Goal: Information Seeking & Learning: Find specific fact

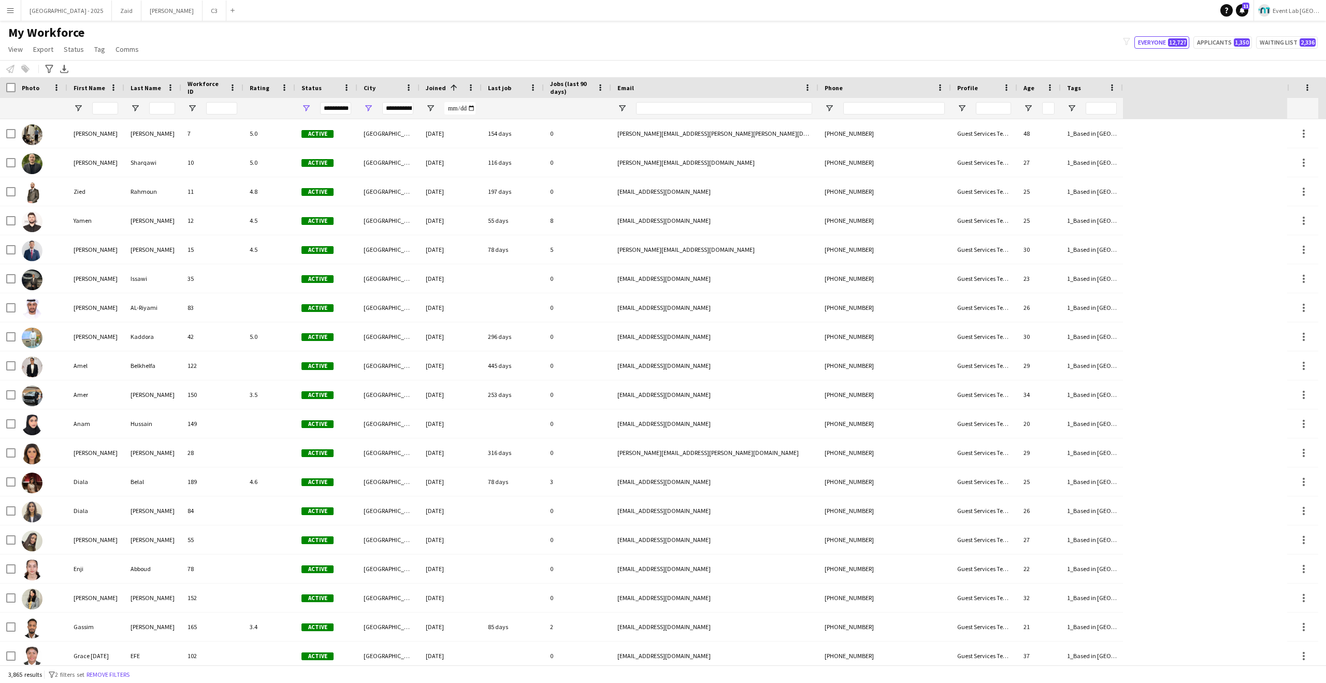
click at [110, 675] on button "Remove filters" at bounding box center [107, 674] width 47 height 11
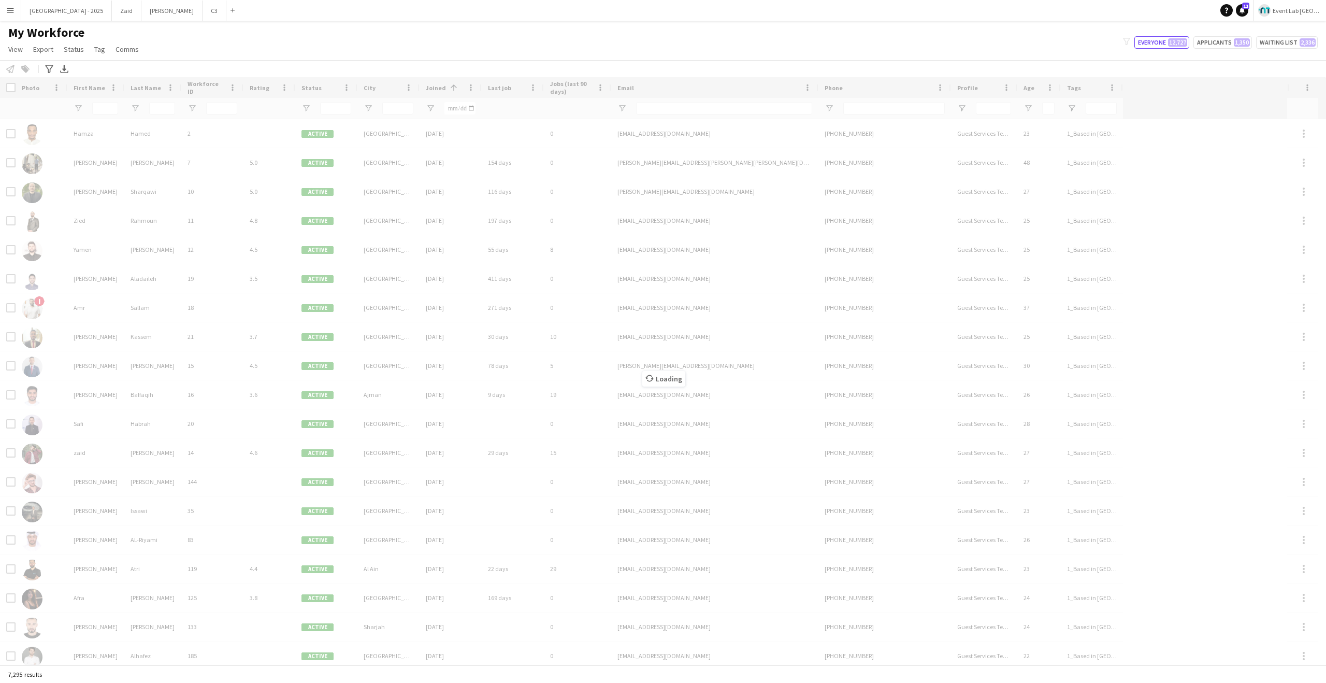
click at [671, 105] on div "Loading" at bounding box center [663, 370] width 1326 height 587
click at [672, 104] on div "Loading" at bounding box center [663, 370] width 1326 height 587
click at [672, 103] on div "Loading" at bounding box center [663, 370] width 1326 height 587
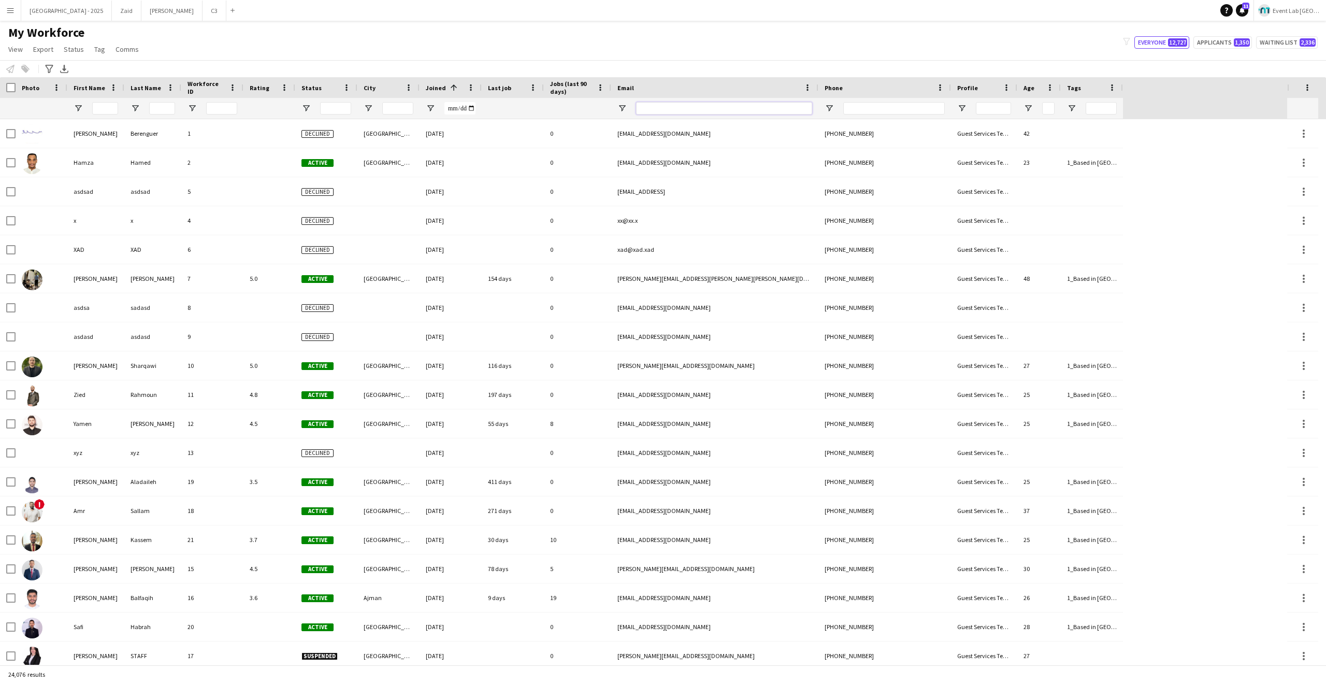
click at [649, 103] on input "Email Filter Input" at bounding box center [724, 108] width 176 height 12
paste input "**********"
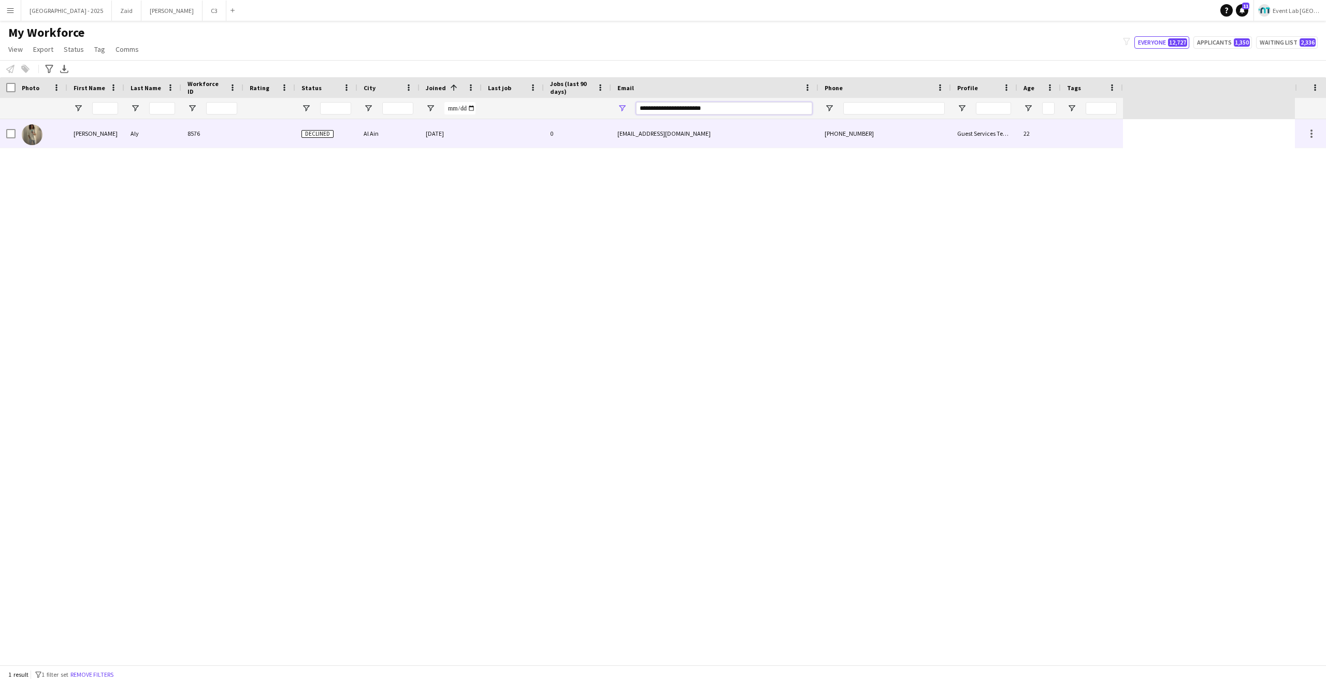
type input "**********"
click at [482, 142] on div at bounding box center [513, 133] width 62 height 28
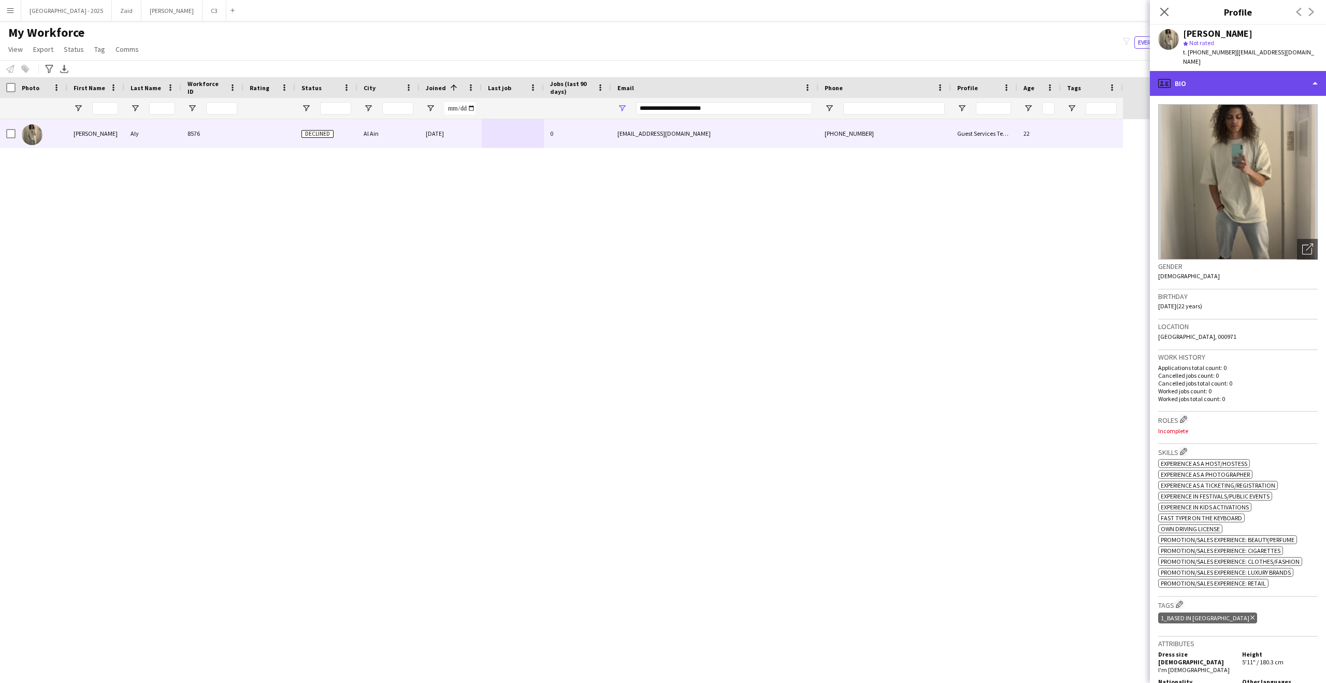
click at [1268, 83] on div "profile Bio" at bounding box center [1238, 83] width 176 height 25
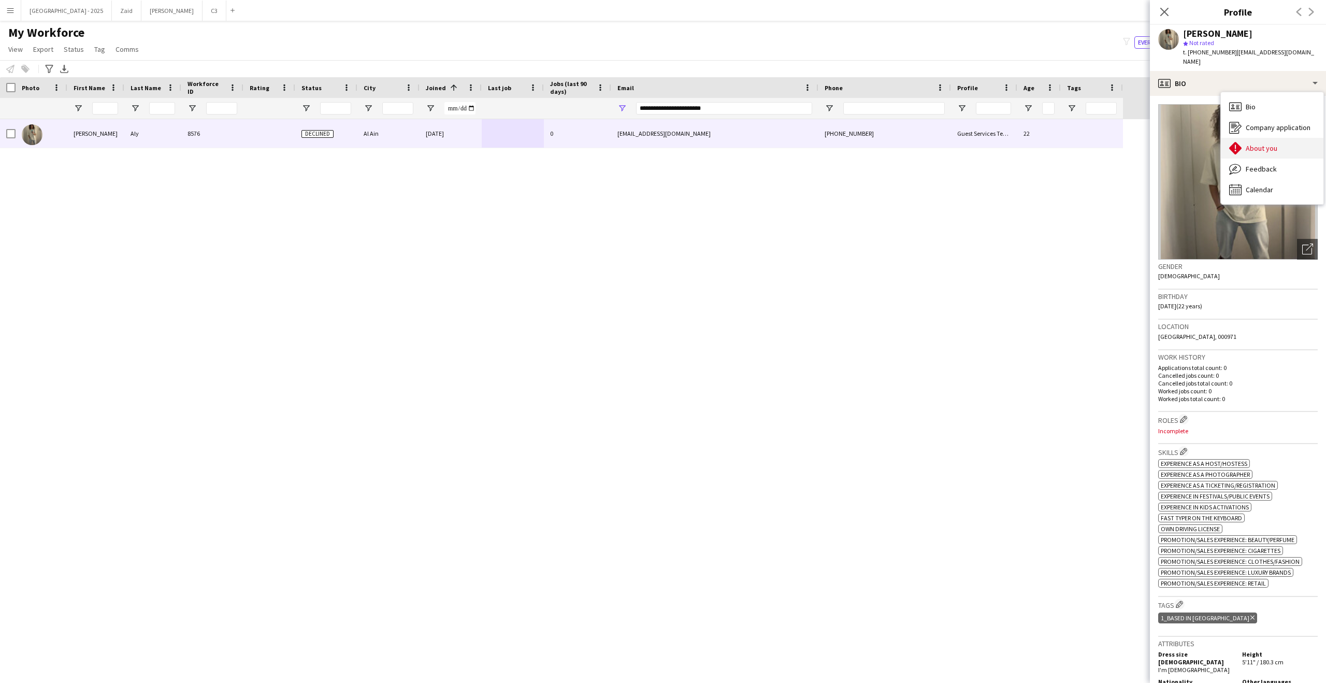
click at [1257, 148] on span "About you" at bounding box center [1262, 147] width 32 height 9
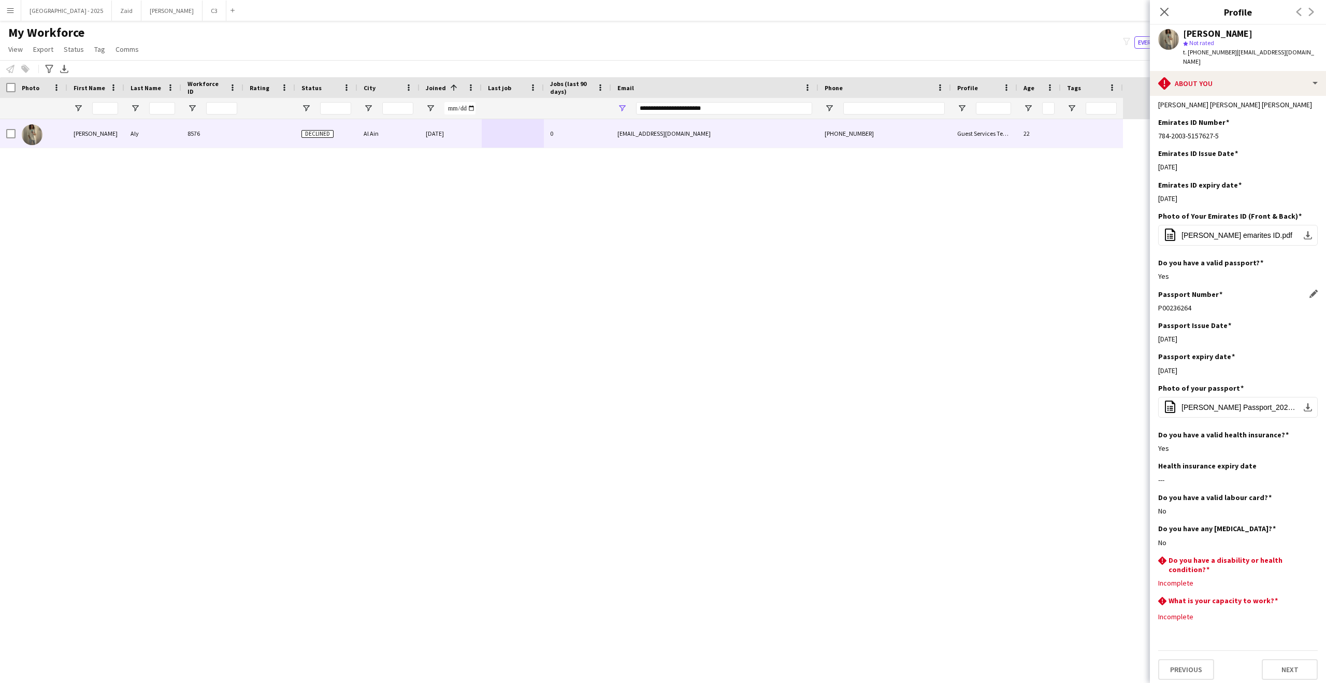
scroll to position [392, 0]
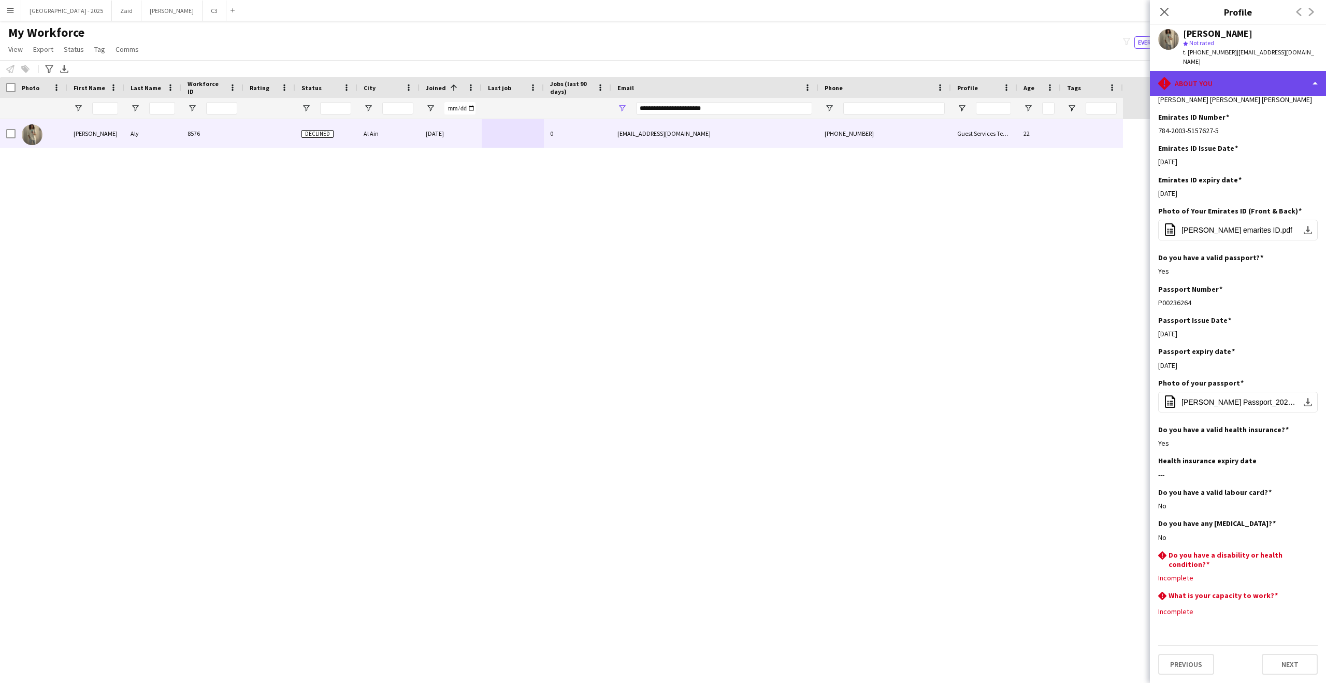
click at [1210, 88] on div "rhombus-alert About you" at bounding box center [1238, 83] width 176 height 25
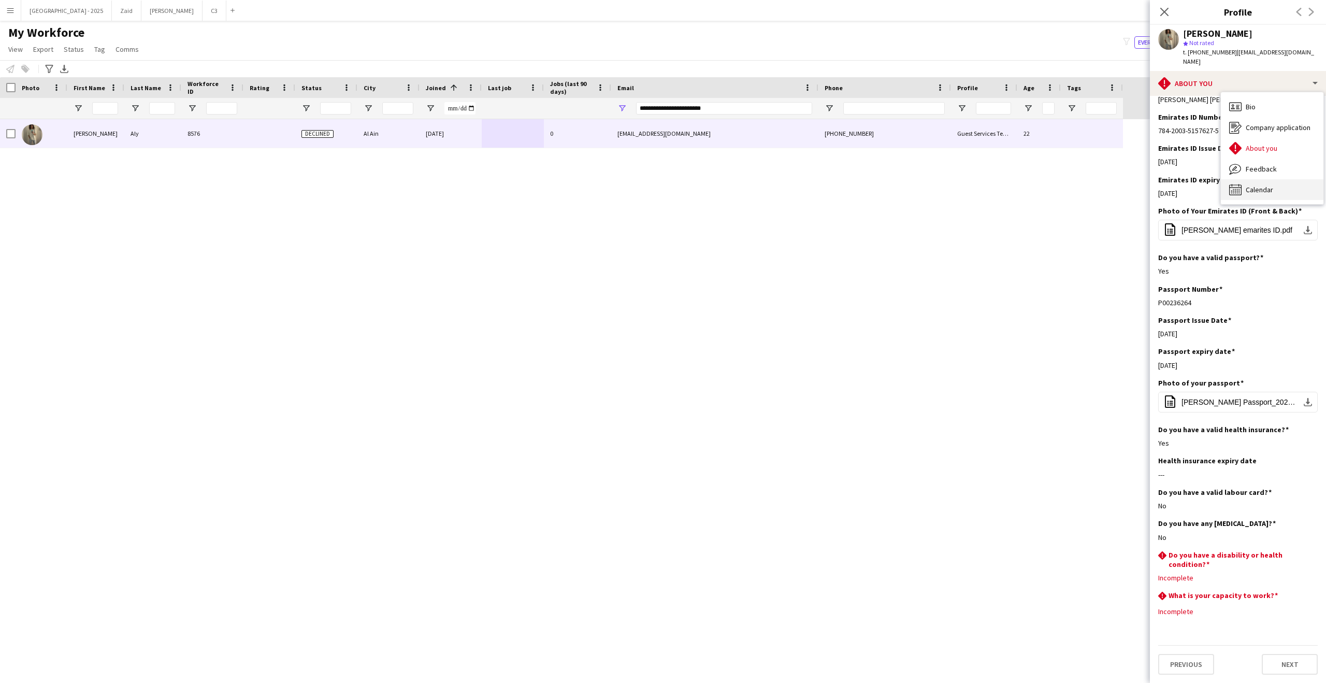
click at [1238, 180] on div "Calendar Calendar" at bounding box center [1272, 189] width 103 height 21
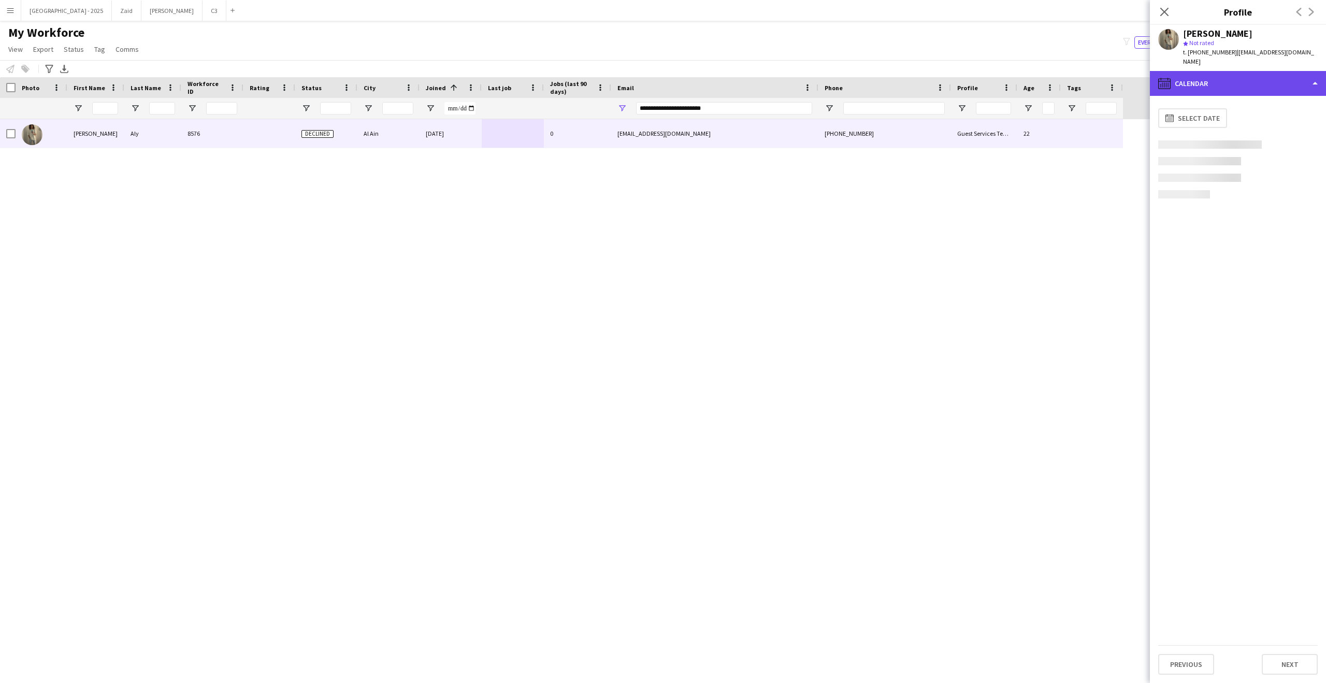
click at [1217, 80] on div "calendar-full Calendar" at bounding box center [1238, 83] width 176 height 25
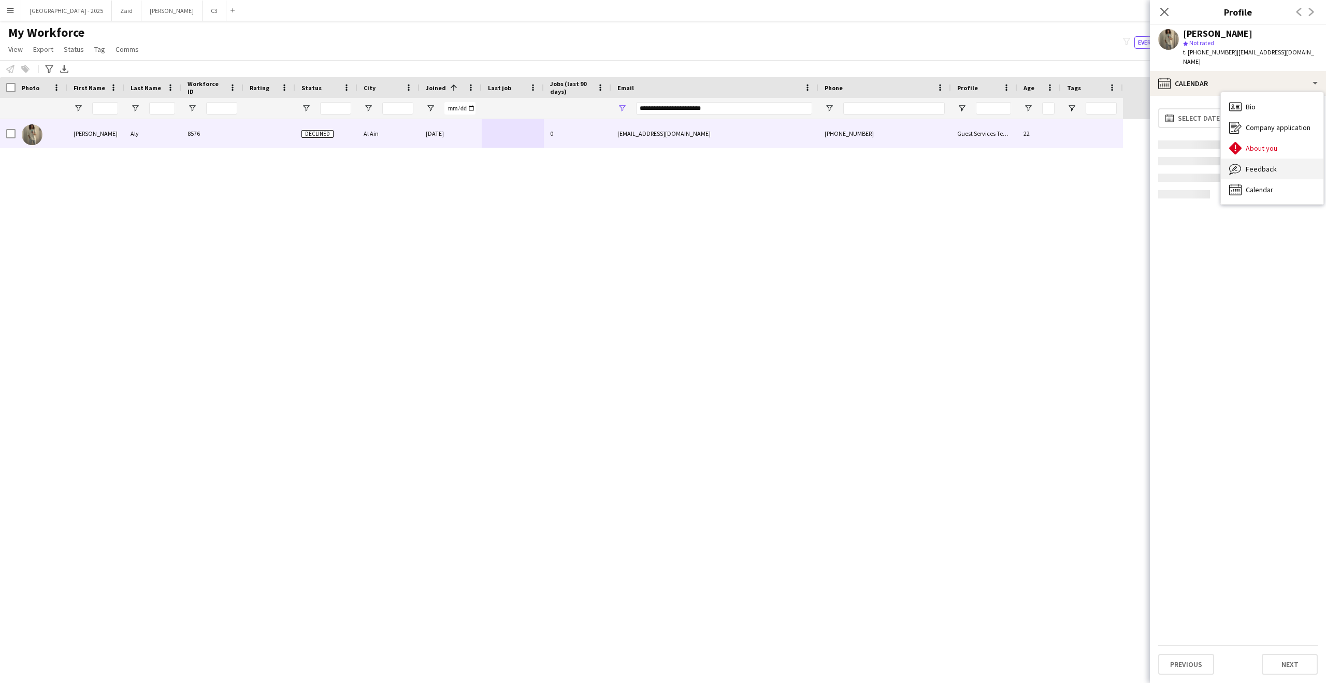
click at [1272, 171] on span "Feedback" at bounding box center [1261, 168] width 31 height 9
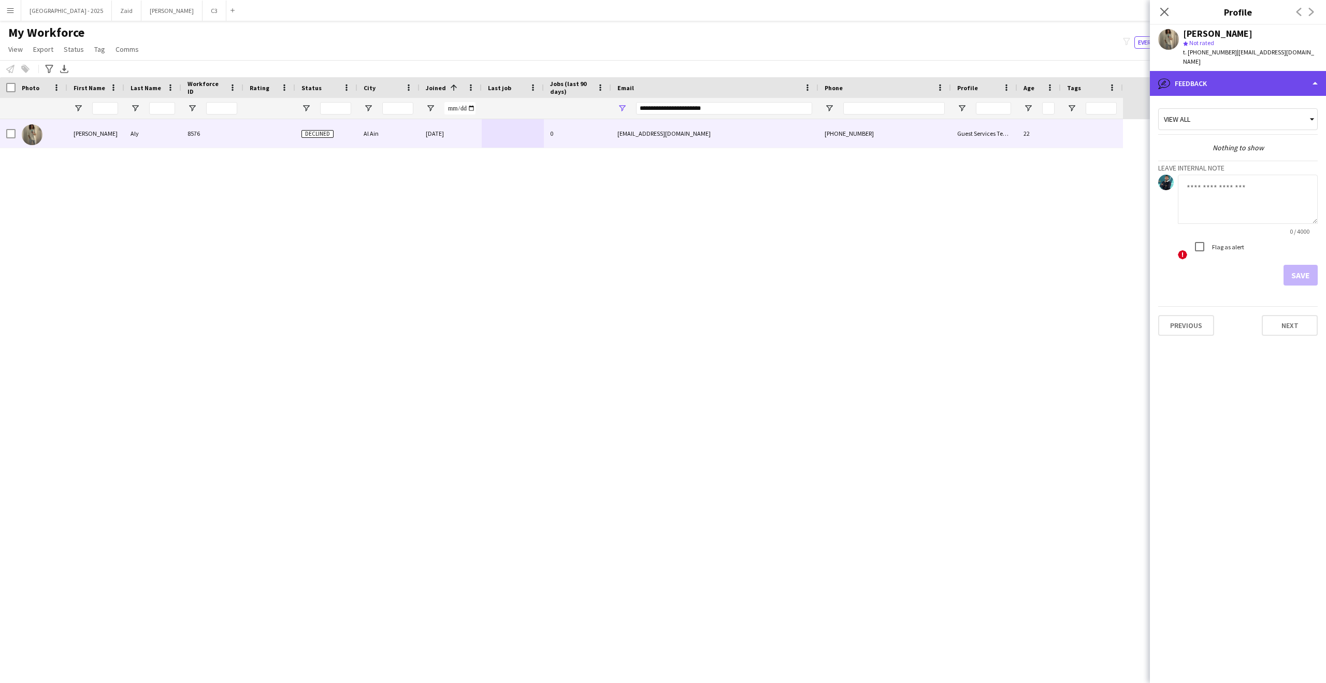
click at [1250, 76] on div "bubble-pencil Feedback" at bounding box center [1238, 83] width 176 height 25
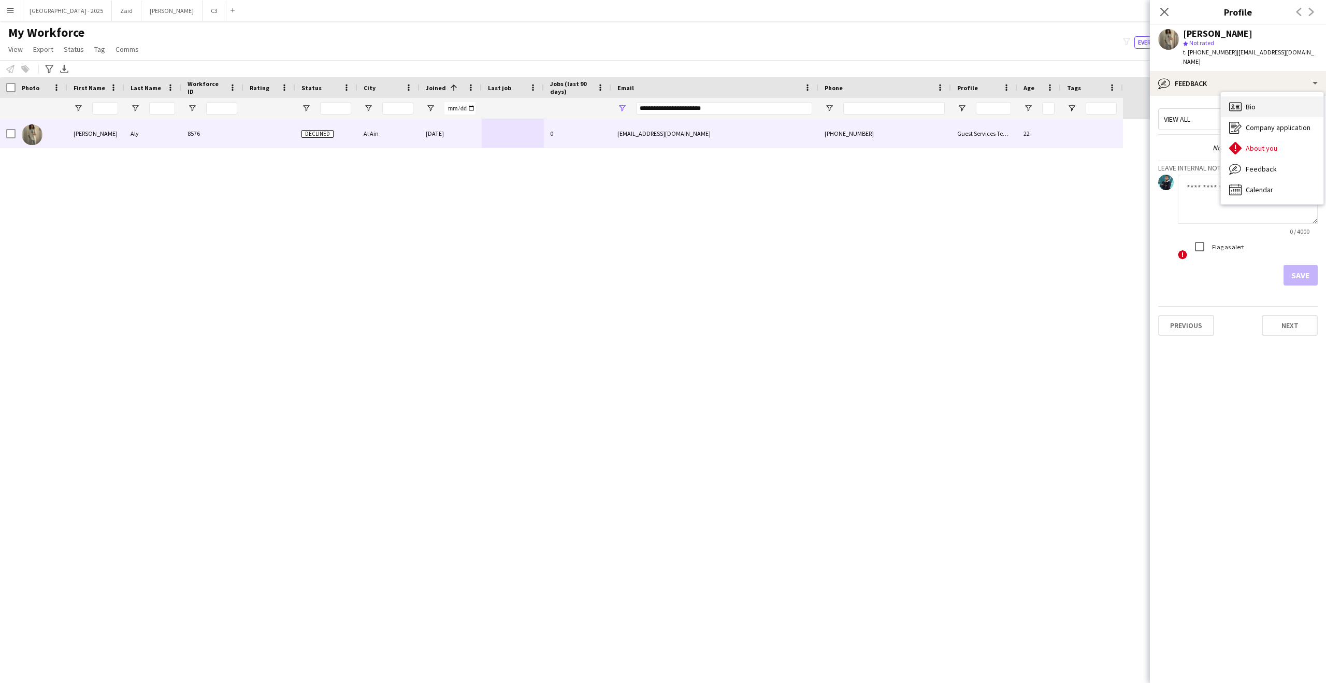
click at [1264, 102] on div "Bio Bio" at bounding box center [1272, 106] width 103 height 21
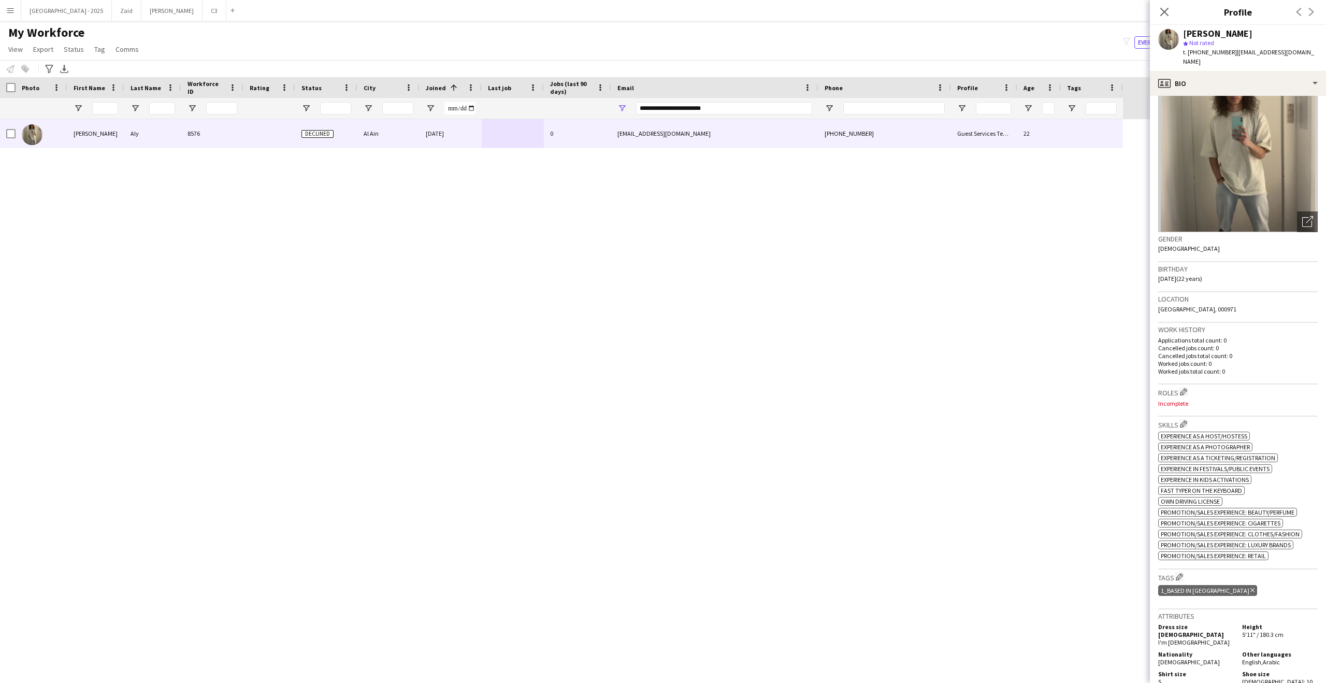
scroll to position [0, 0]
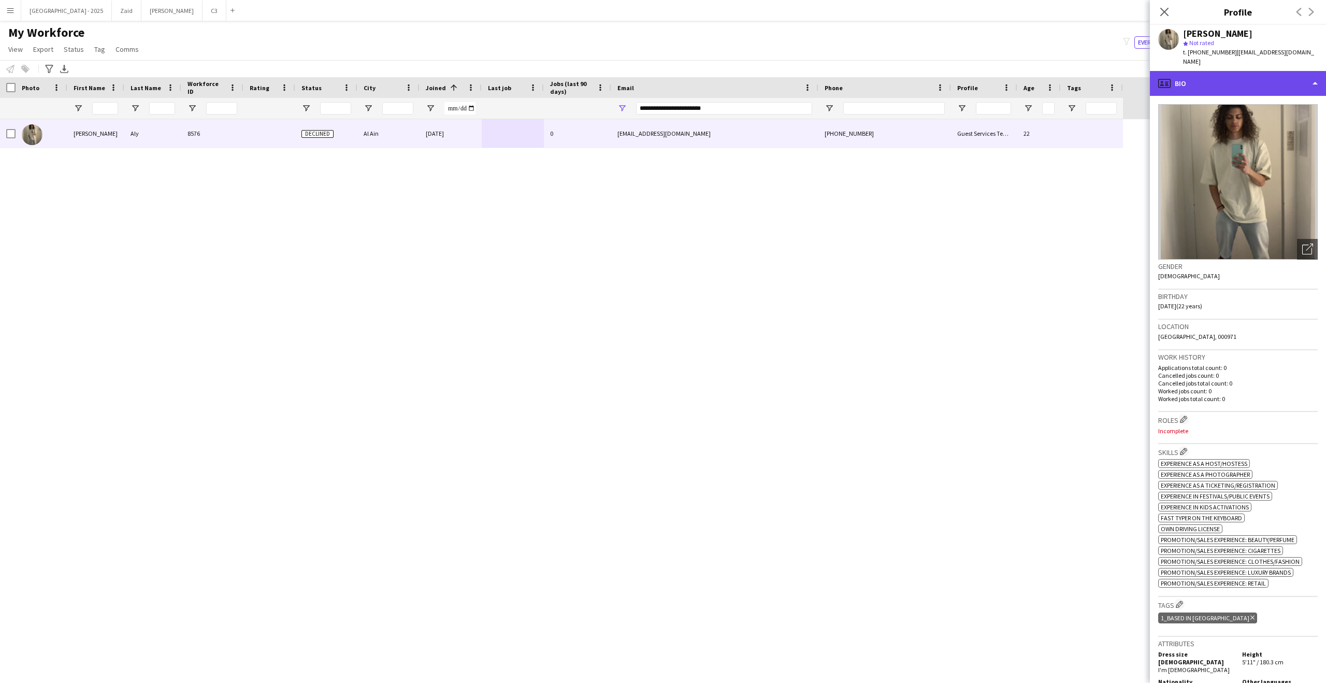
click at [1222, 80] on div "profile Bio" at bounding box center [1238, 83] width 176 height 25
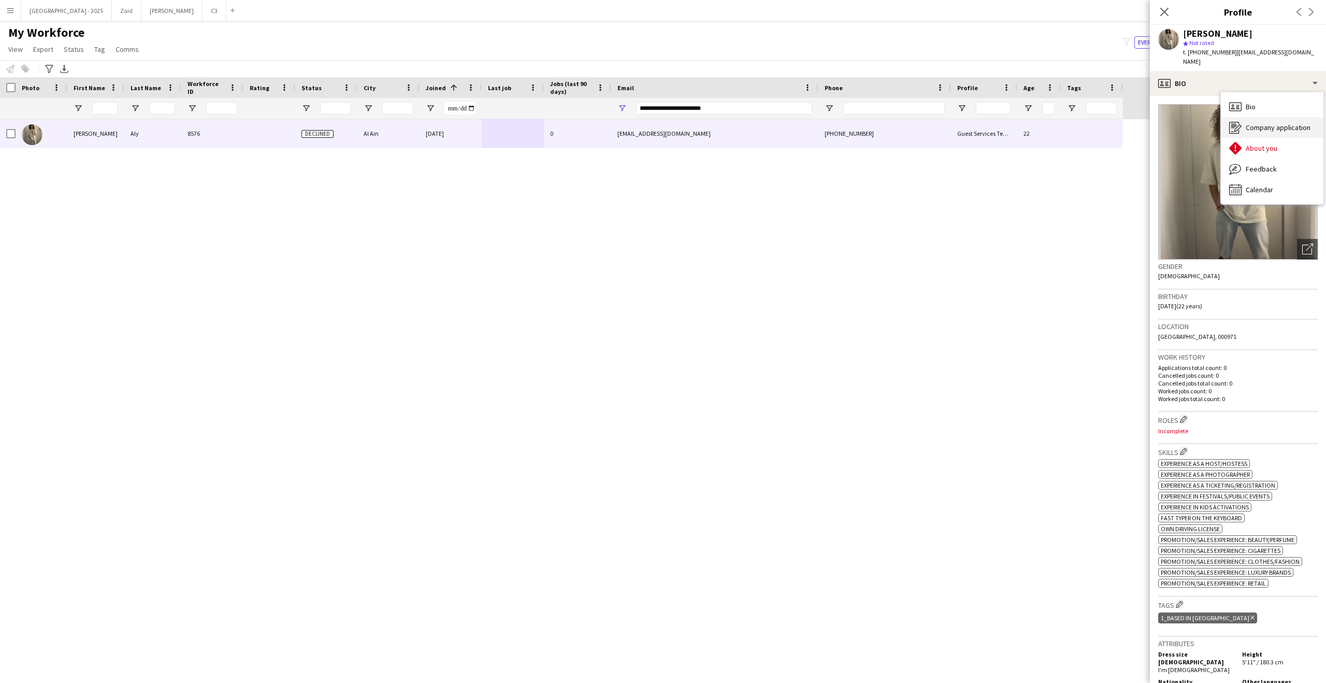
click at [1263, 132] on div "Company application Company application" at bounding box center [1272, 127] width 103 height 21
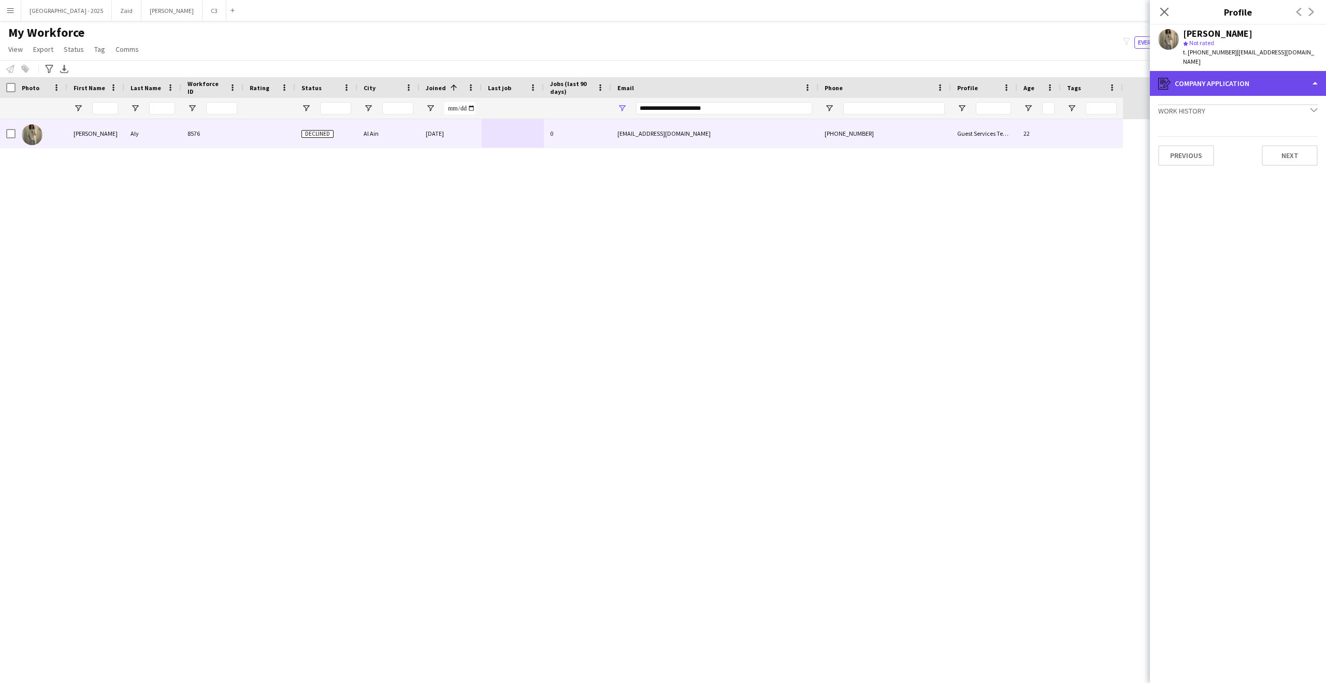
click at [1221, 91] on div "register Company application" at bounding box center [1238, 83] width 176 height 25
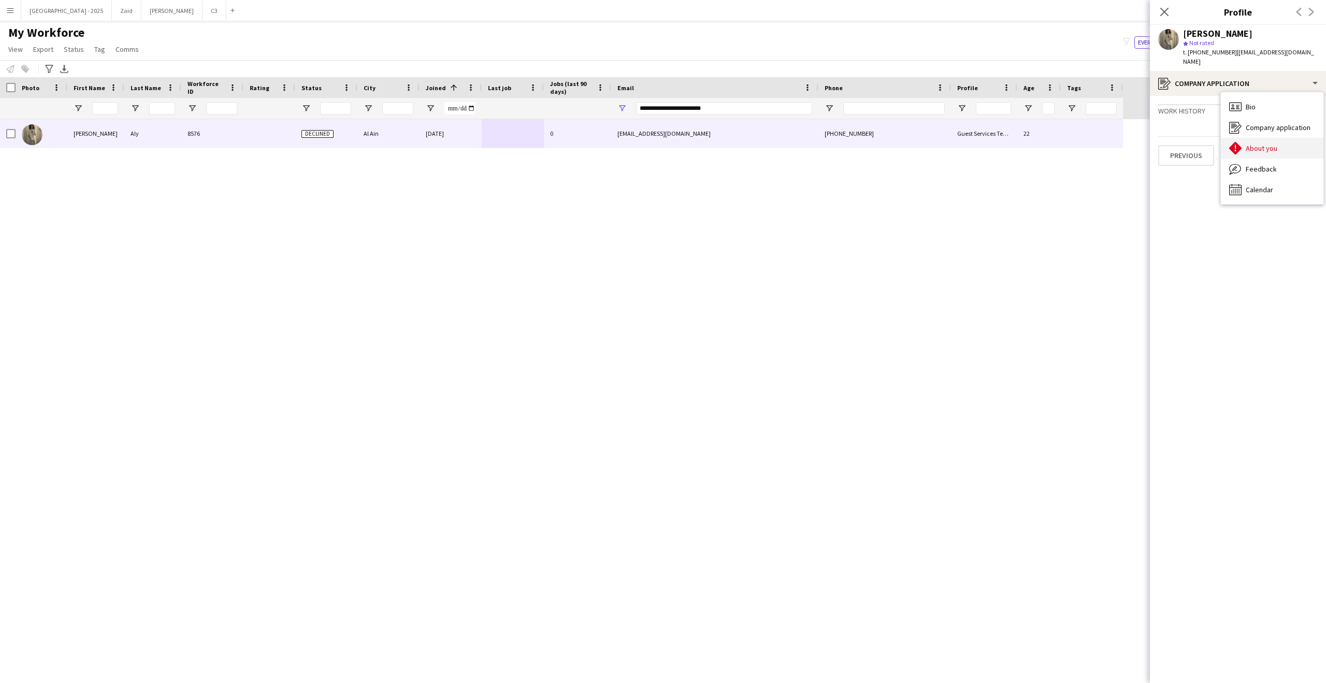
click at [1246, 147] on span "About you" at bounding box center [1262, 147] width 32 height 9
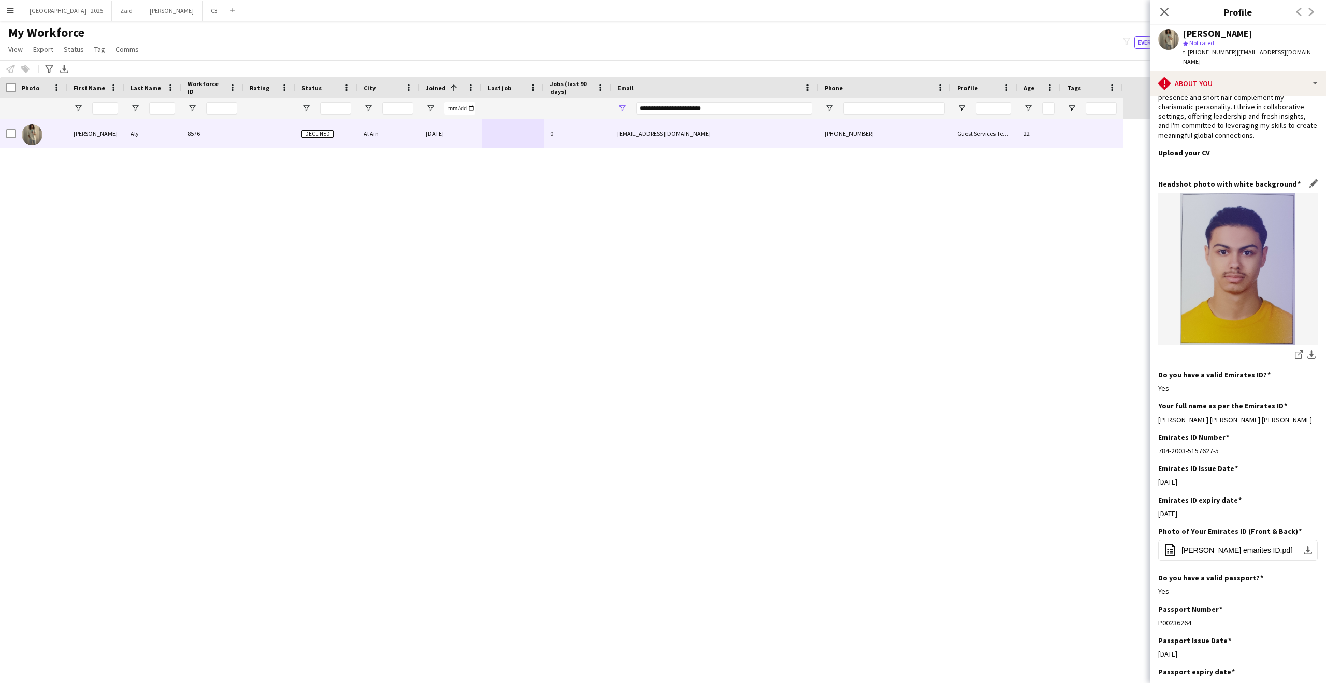
scroll to position [82, 0]
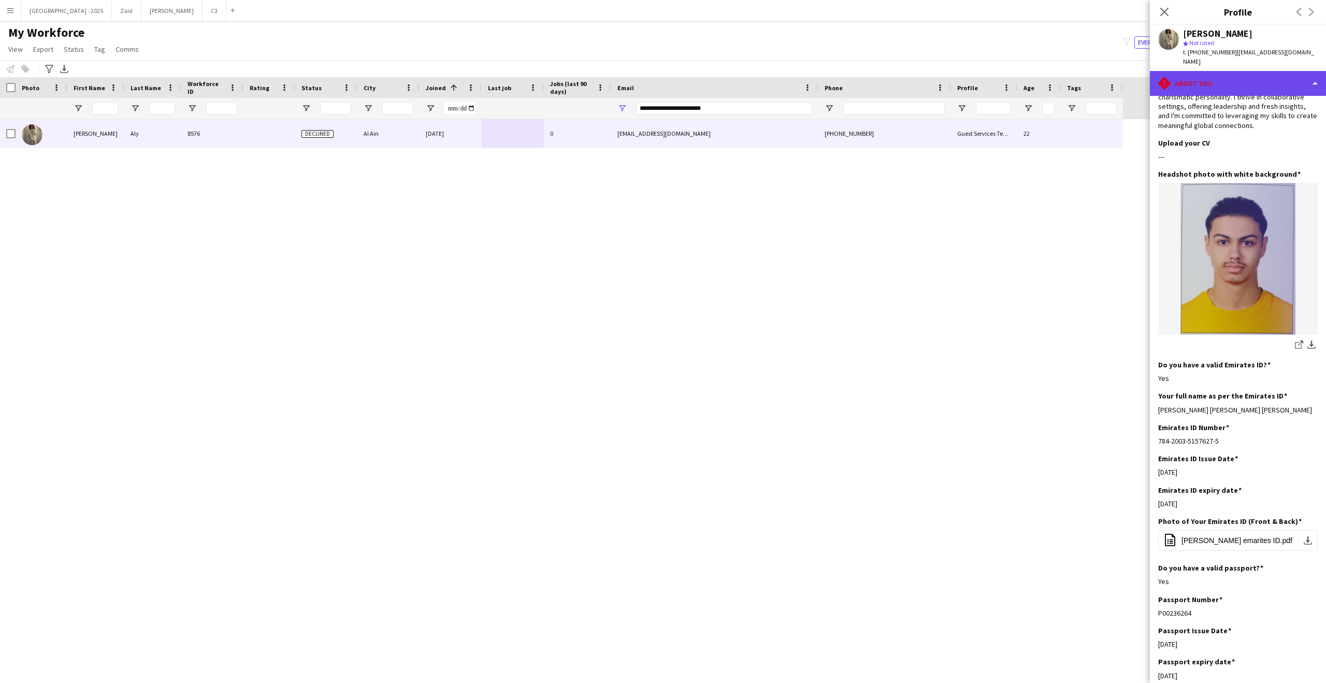
click at [1205, 83] on div "rhombus-alert About you" at bounding box center [1238, 83] width 176 height 25
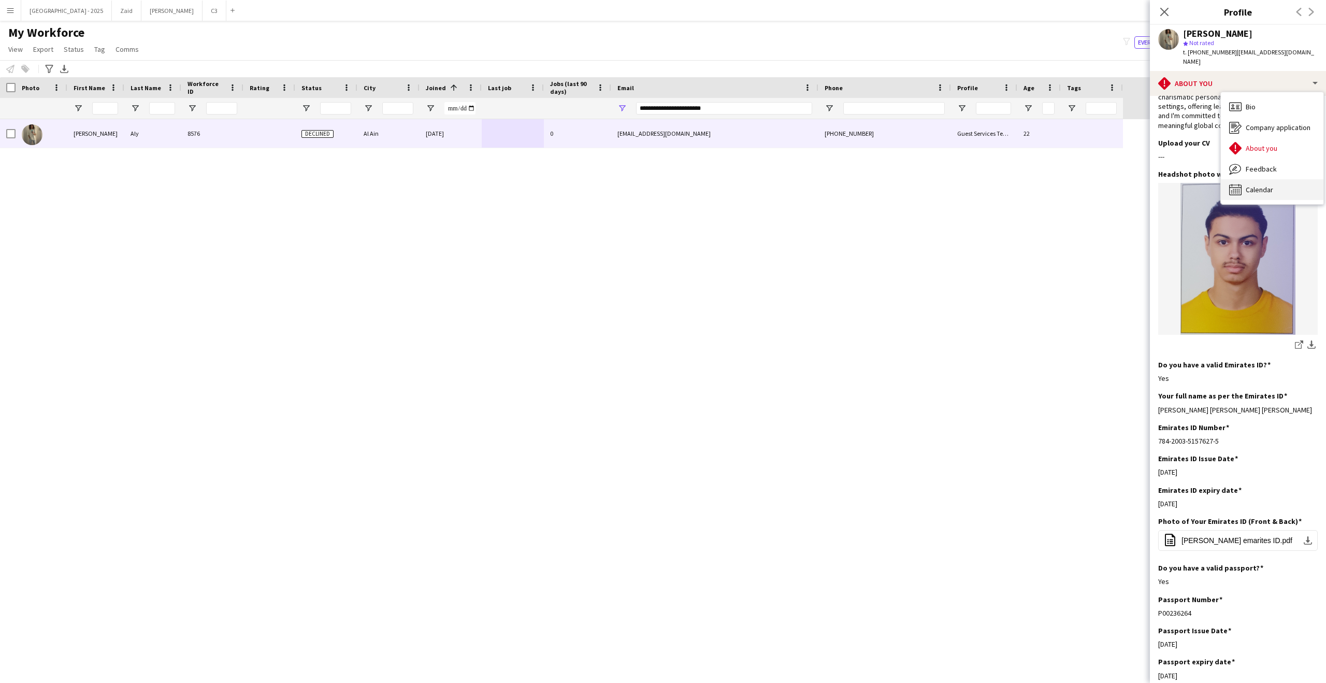
click at [1251, 184] on div "Calendar Calendar" at bounding box center [1272, 189] width 103 height 21
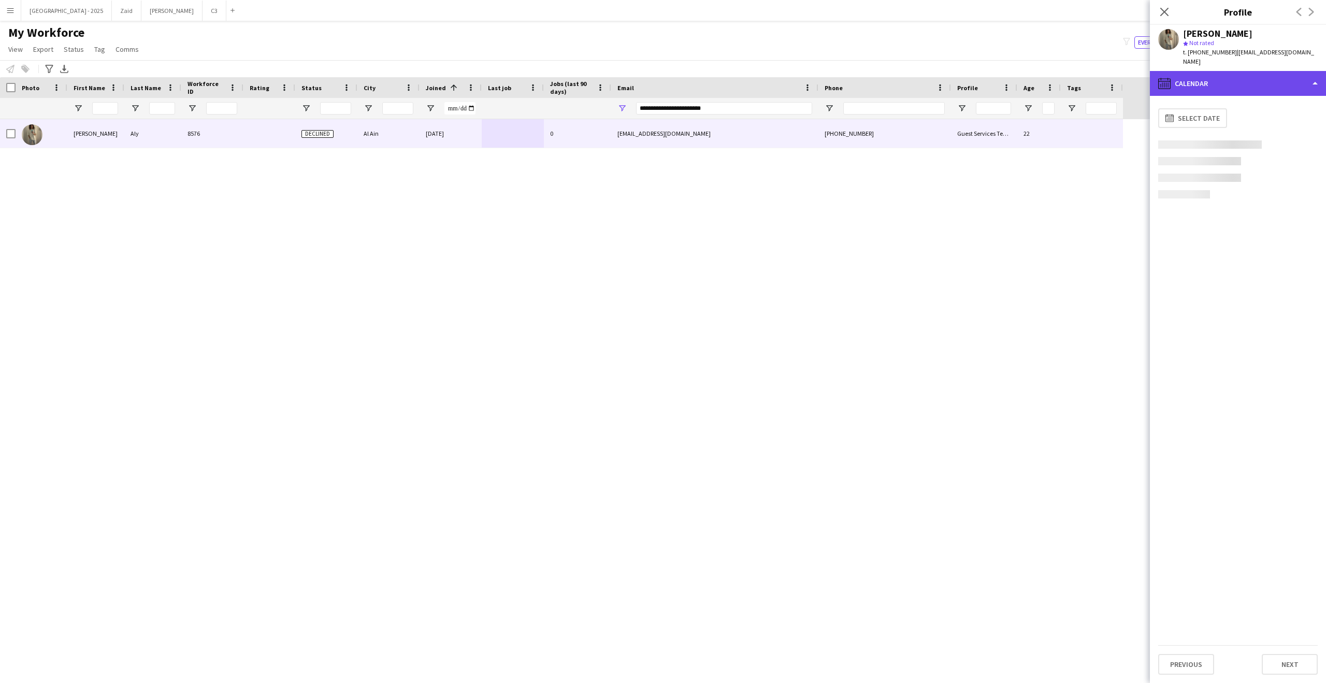
click at [1236, 86] on div "calendar-full Calendar" at bounding box center [1238, 83] width 176 height 25
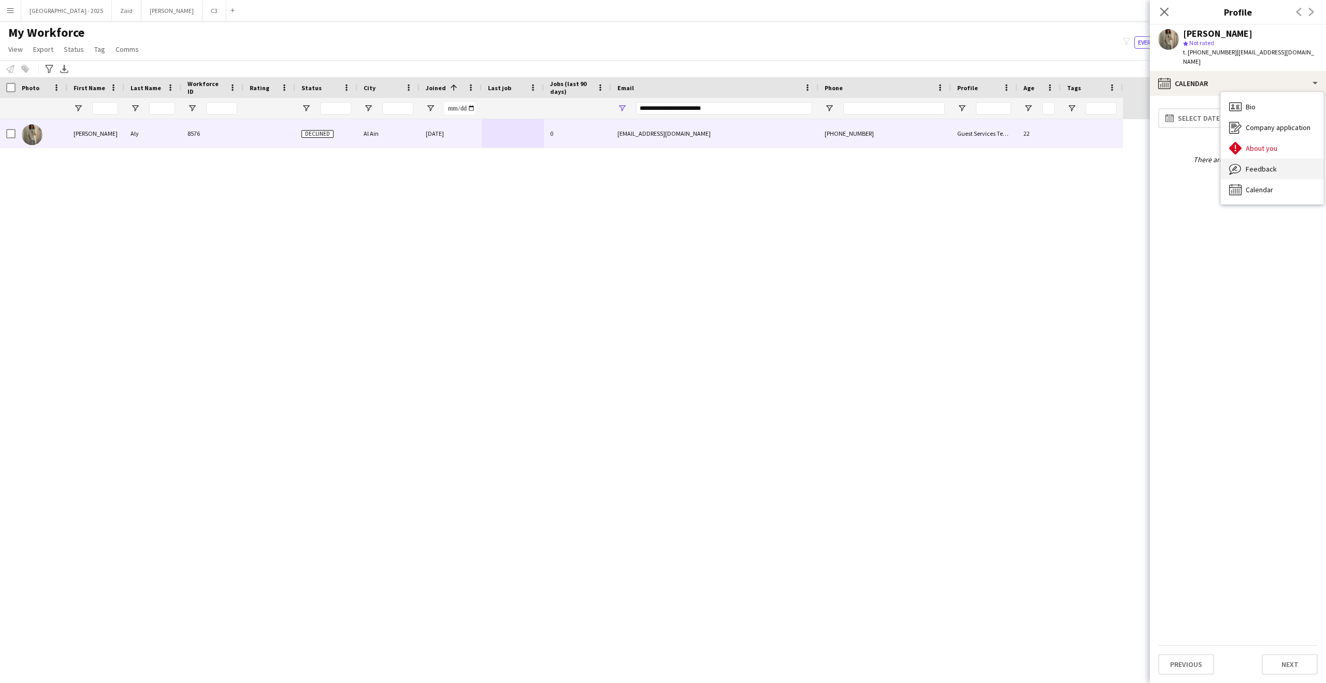
click at [1261, 161] on div "Feedback Feedback" at bounding box center [1272, 168] width 103 height 21
click at [1237, 132] on div "View all" at bounding box center [1238, 121] width 160 height 26
click at [1239, 118] on div "View all" at bounding box center [1233, 119] width 148 height 20
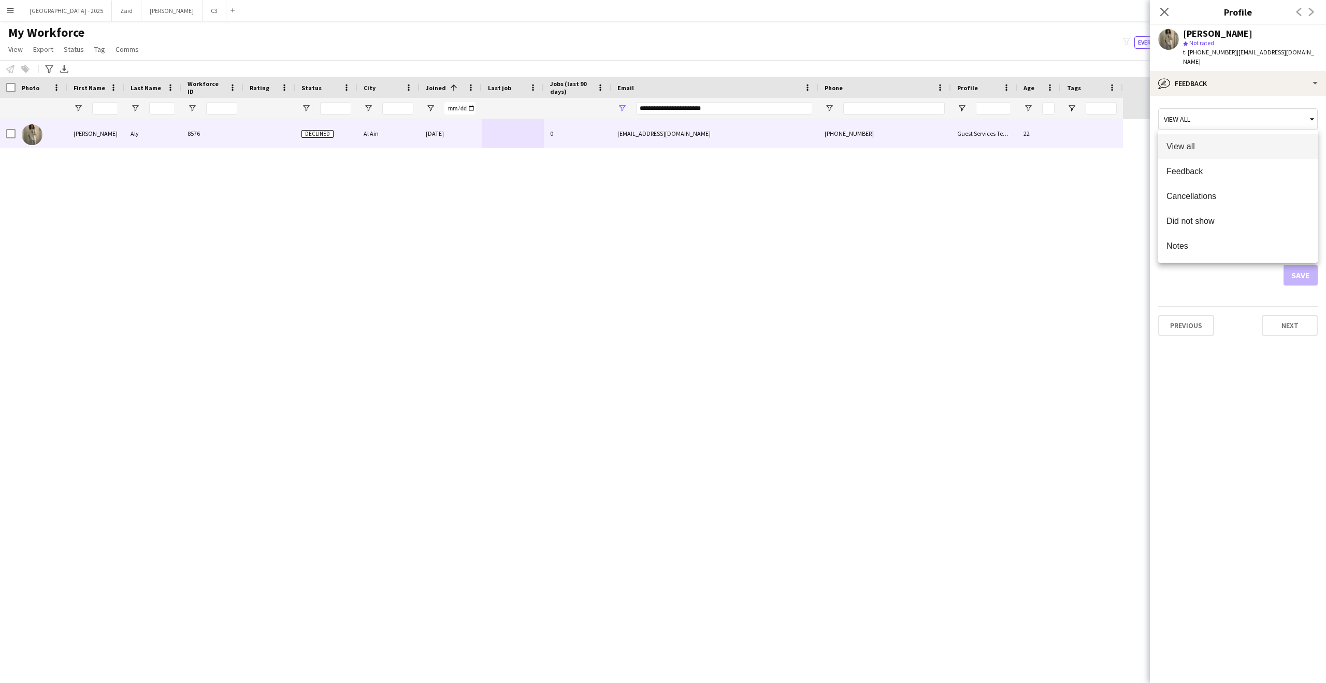
click at [1242, 83] on div at bounding box center [663, 341] width 1326 height 683
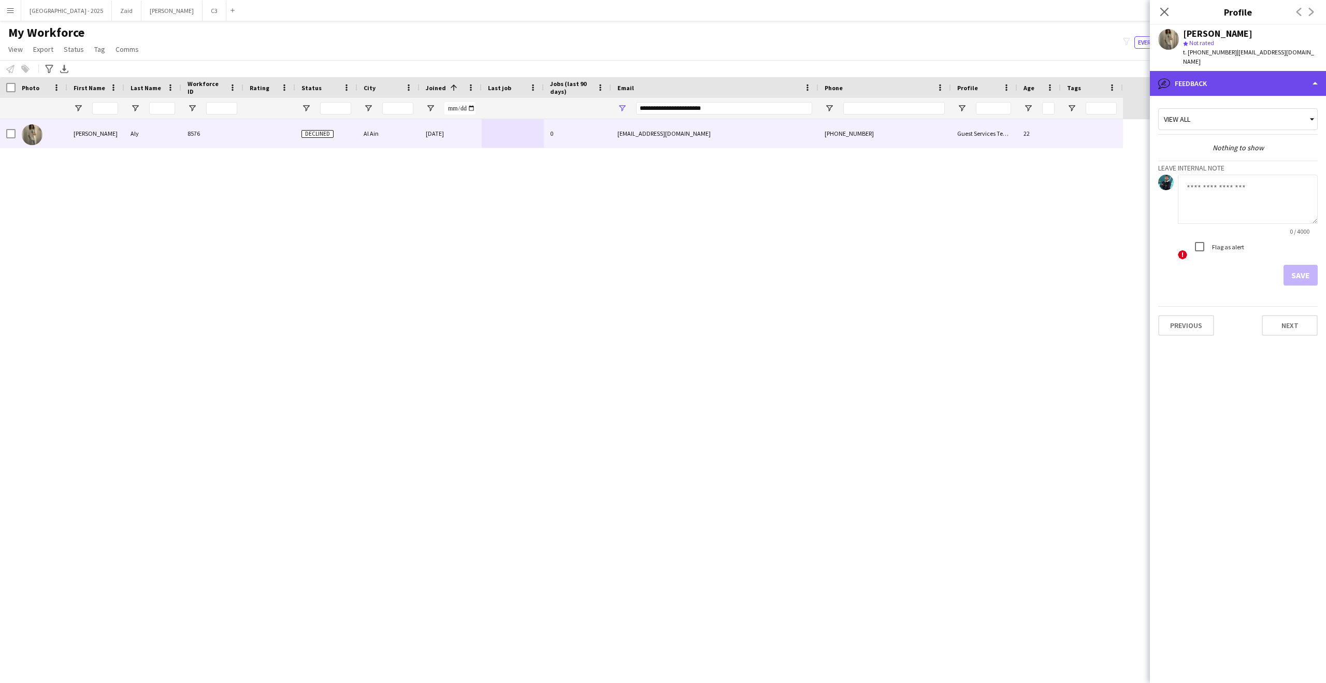
click at [1244, 73] on div "bubble-pencil Feedback" at bounding box center [1238, 83] width 176 height 25
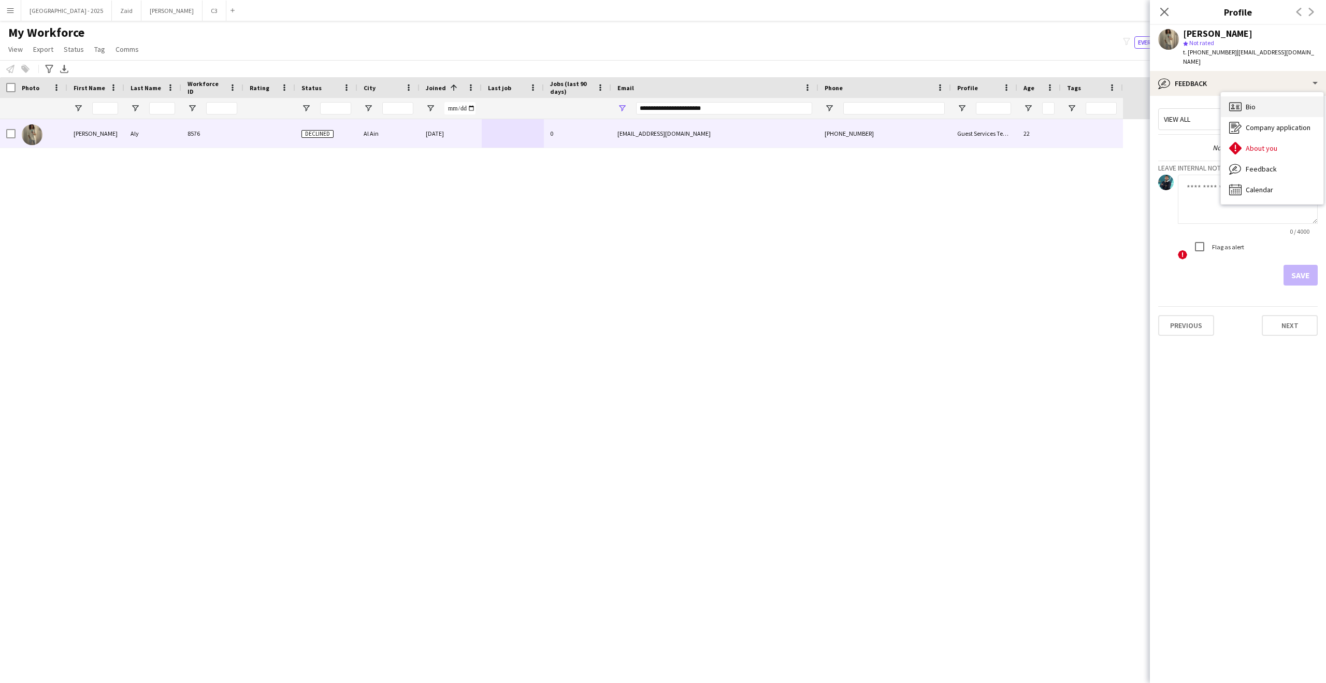
click at [1250, 103] on span "Bio" at bounding box center [1251, 106] width 10 height 9
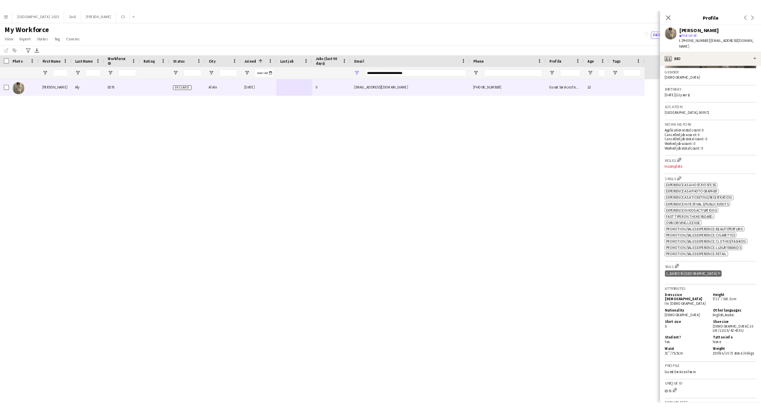
scroll to position [335, 0]
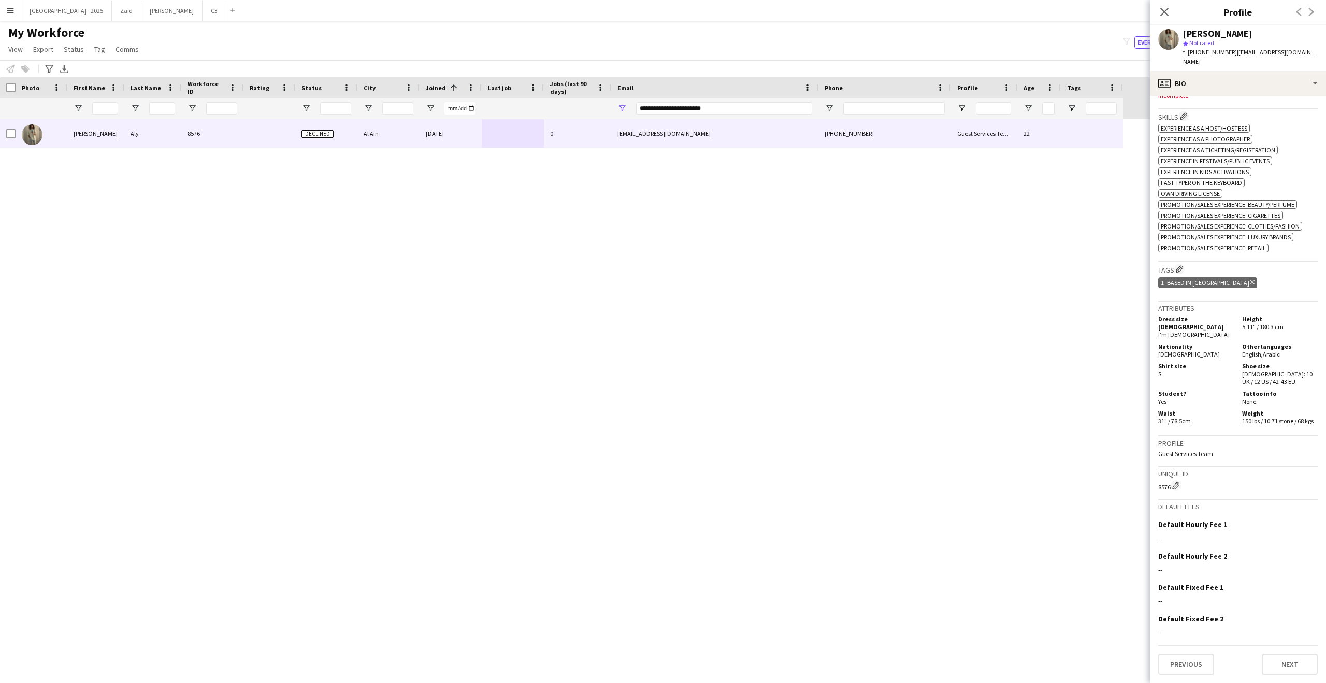
click at [1164, 487] on div "8576 Edit crew unique ID" at bounding box center [1238, 485] width 160 height 10
copy div "8576"
click at [1163, 14] on icon "Close pop-in" at bounding box center [1164, 12] width 10 height 10
